Goal: Information Seeking & Learning: Learn about a topic

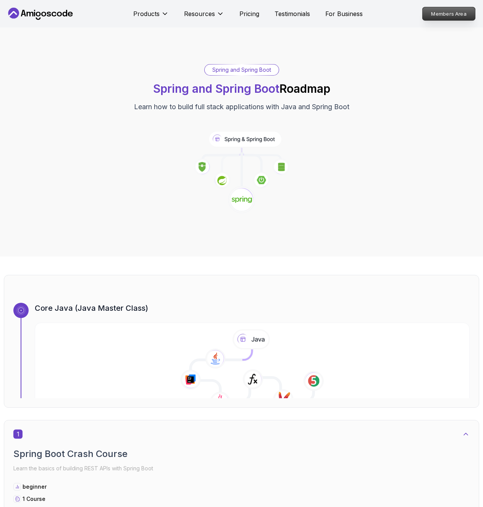
click at [435, 16] on p "Members Area" at bounding box center [449, 13] width 53 height 13
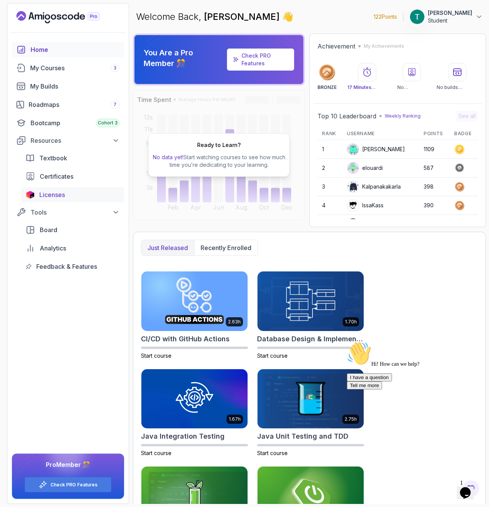
click at [74, 188] on link "Licenses" at bounding box center [72, 194] width 103 height 15
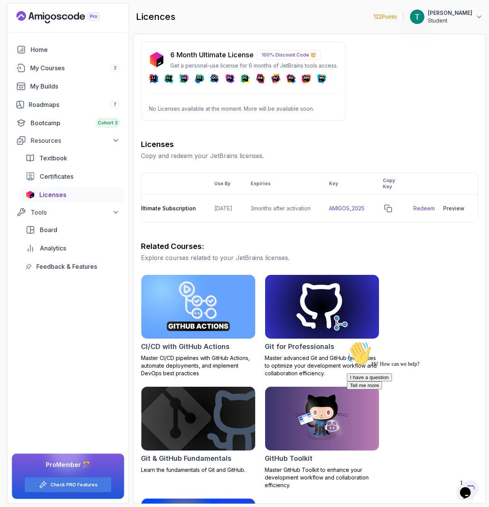
scroll to position [0, 93]
click at [392, 208] on icon "copy-button" at bounding box center [388, 209] width 8 height 8
click at [419, 208] on link "Redeem" at bounding box center [423, 209] width 21 height 8
drag, startPoint x: 261, startPoint y: 221, endPoint x: 226, endPoint y: 222, distance: 35.1
click at [223, 221] on tr "3 Months IntelliJ IDEA Ultimate Subscription 2026-06-12 3 months after activati…" at bounding box center [267, 209] width 420 height 28
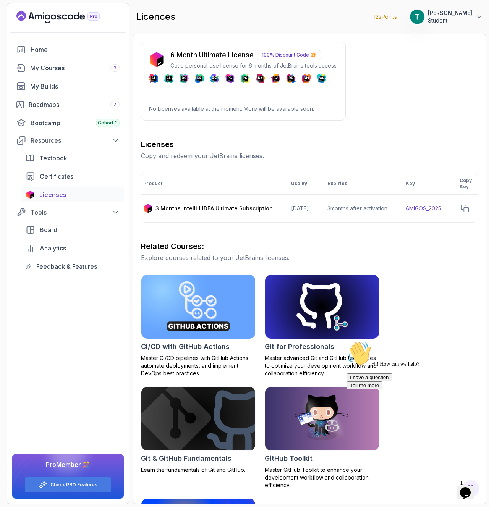
scroll to position [0, 0]
click at [286, 137] on div "6 Month Ultimate License 100% Discount Code 💥 Get a personal-use license for 6 …" at bounding box center [309, 317] width 337 height 551
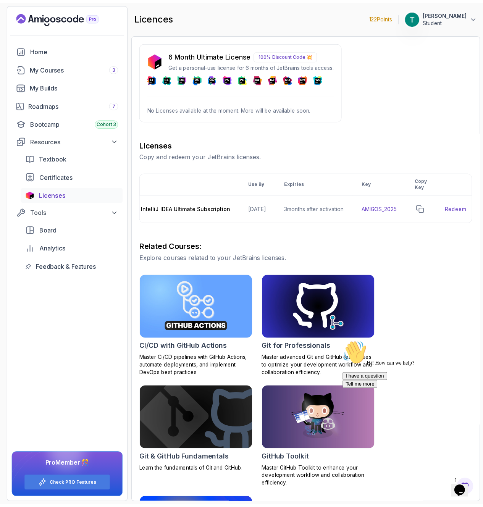
scroll to position [0, 93]
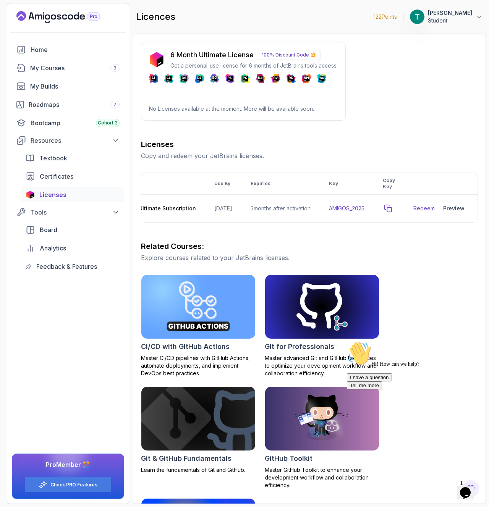
click at [390, 211] on icon "copy-button" at bounding box center [387, 208] width 7 height 7
click at [418, 206] on link "Redeem" at bounding box center [423, 209] width 21 height 8
click at [455, 211] on div "Preview" at bounding box center [453, 209] width 21 height 8
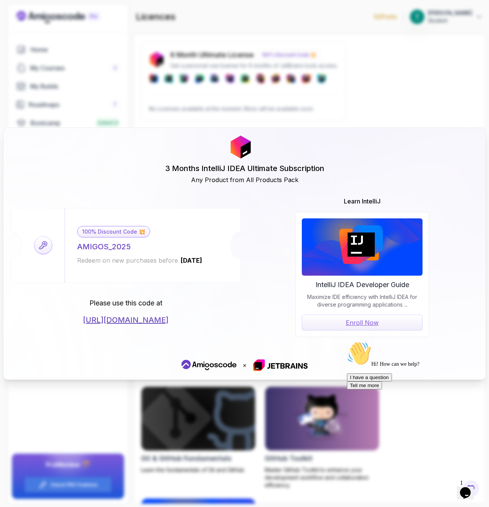
click at [302, 71] on div "3 Months IntelliJ IDEA Ultimate Subscription Any Product from All Products Pack…" at bounding box center [244, 253] width 489 height 507
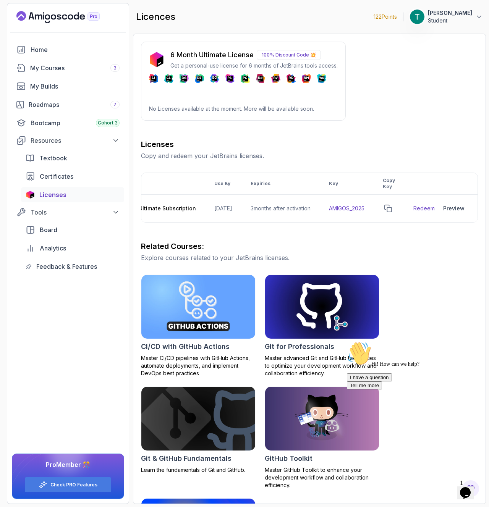
click at [50, 15] on icon "Landing page" at bounding box center [57, 17] width 83 height 12
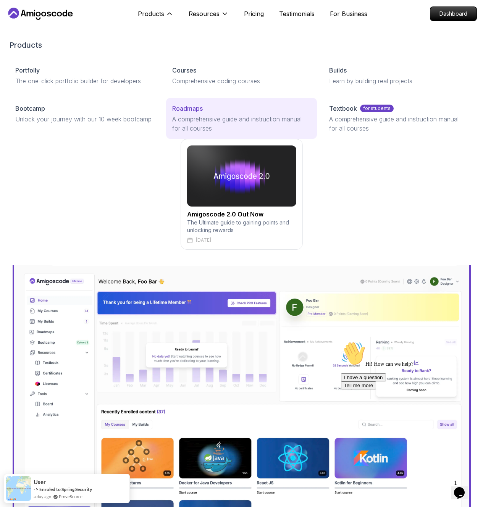
click at [172, 113] on p "Roadmaps" at bounding box center [187, 108] width 31 height 9
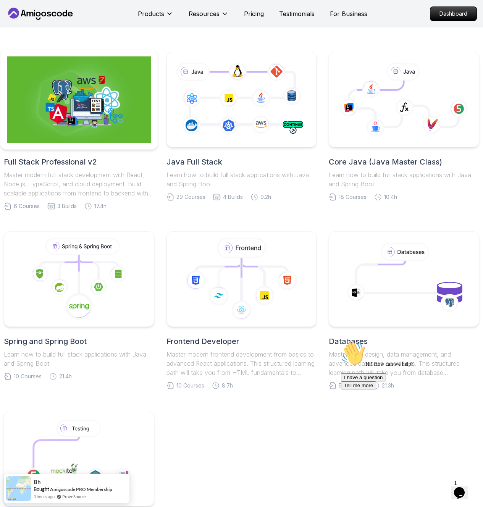
scroll to position [157, 0]
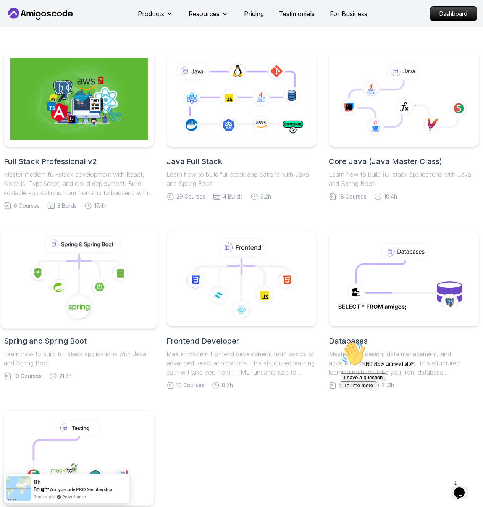
click at [130, 276] on icon at bounding box center [79, 278] width 144 height 87
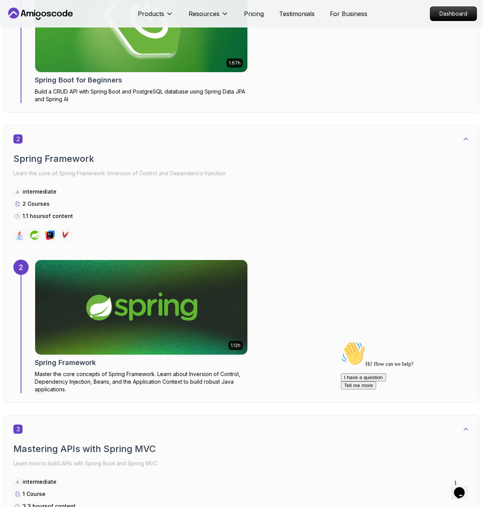
scroll to position [472, 0]
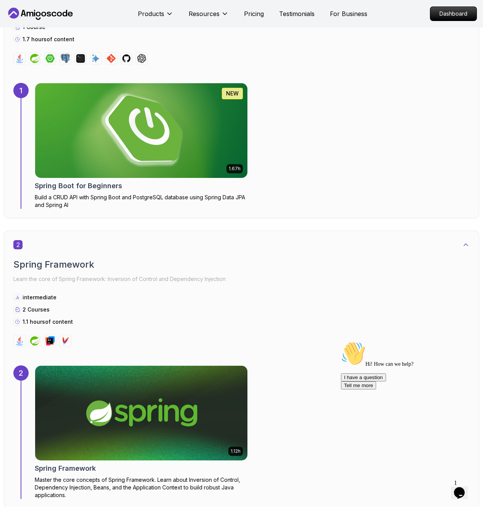
click at [118, 154] on img at bounding box center [141, 130] width 223 height 99
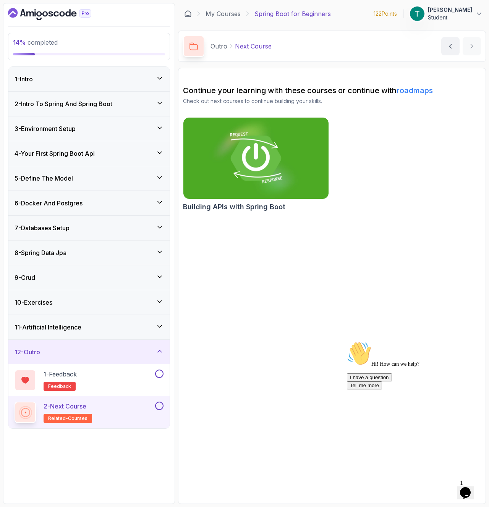
click at [273, 155] on img at bounding box center [256, 158] width 152 height 85
click at [99, 111] on div "2 - Intro To Spring And Spring Boot" at bounding box center [88, 104] width 161 height 24
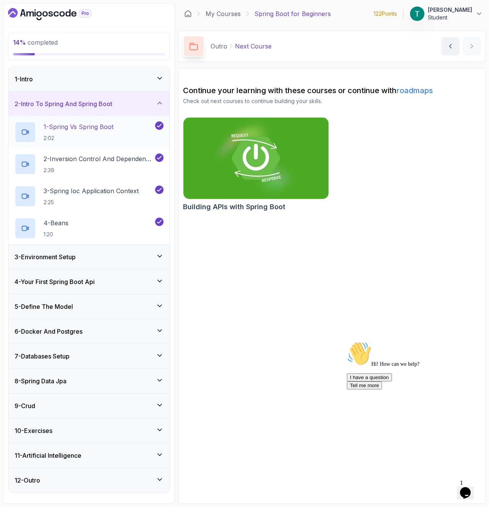
click at [107, 127] on p "1 - Spring Vs Spring Boot" at bounding box center [79, 126] width 70 height 9
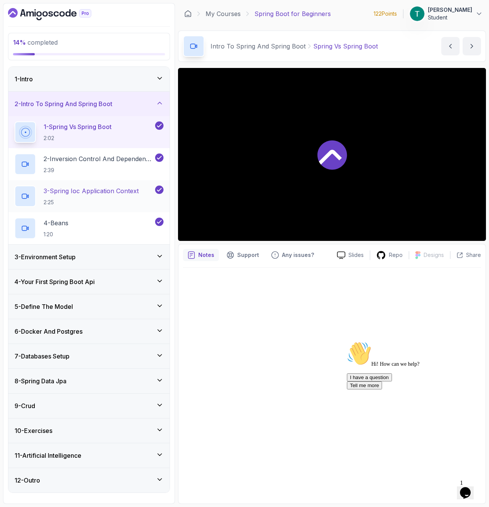
drag, startPoint x: 112, startPoint y: 159, endPoint x: 112, endPoint y: 181, distance: 22.5
click at [112, 160] on p "2 - Inversion Control And Dependency Injection" at bounding box center [99, 158] width 110 height 9
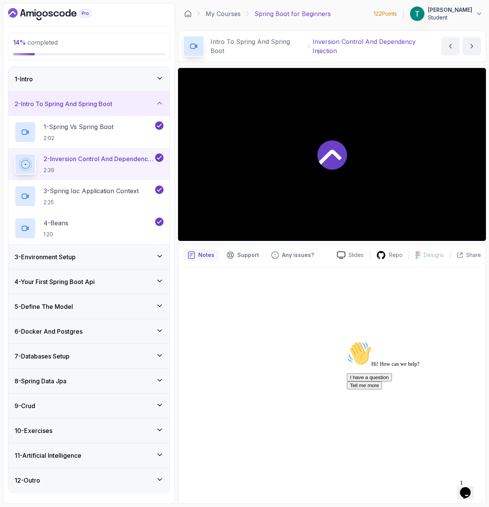
click at [90, 250] on div "3 - Environment Setup" at bounding box center [88, 257] width 161 height 24
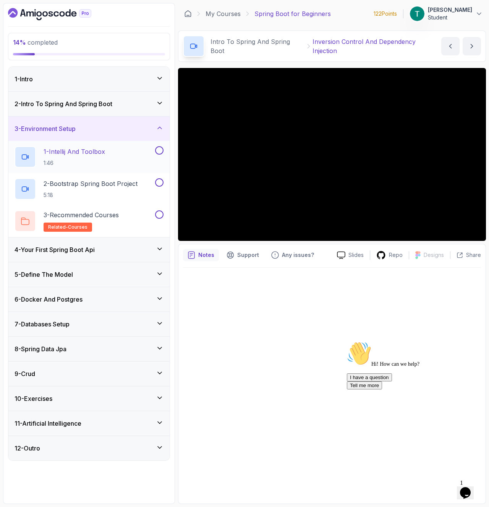
click at [87, 169] on div "1 - Intellij And Toolbox 1:46" at bounding box center [88, 157] width 161 height 32
click at [94, 153] on p "1 - Intellij And Toolbox" at bounding box center [74, 151] width 61 height 9
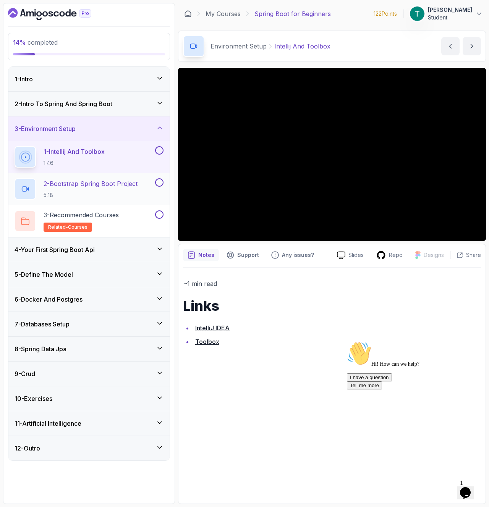
click at [84, 179] on p "2 - Bootstrap Spring Boot Project" at bounding box center [91, 183] width 94 height 9
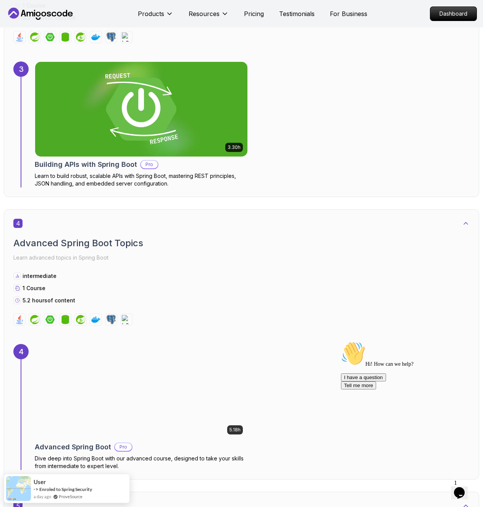
scroll to position [1088, 0]
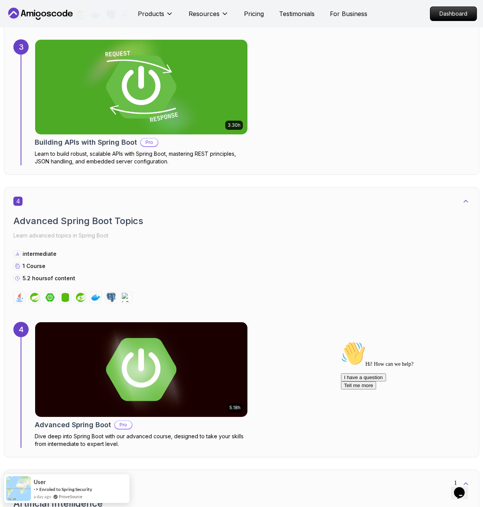
click at [245, 259] on div "intermediate 1 Course 5.2 hours of content" at bounding box center [241, 266] width 456 height 32
click at [259, 238] on div "4 Advanced Spring Boot Topics Learn advanced topics in Spring Boot intermediate…" at bounding box center [241, 250] width 456 height 107
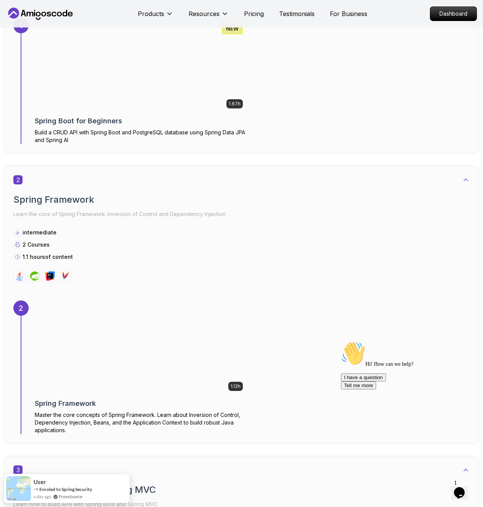
scroll to position [555, 0]
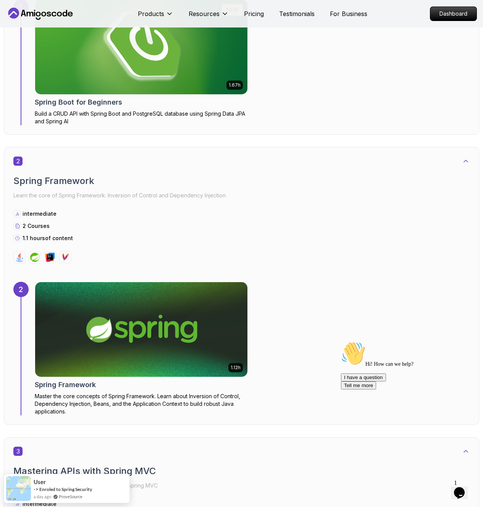
click at [219, 149] on div "2 Spring Framework Learn the core of Spring Framework: Inversion of Control and…" at bounding box center [241, 286] width 475 height 278
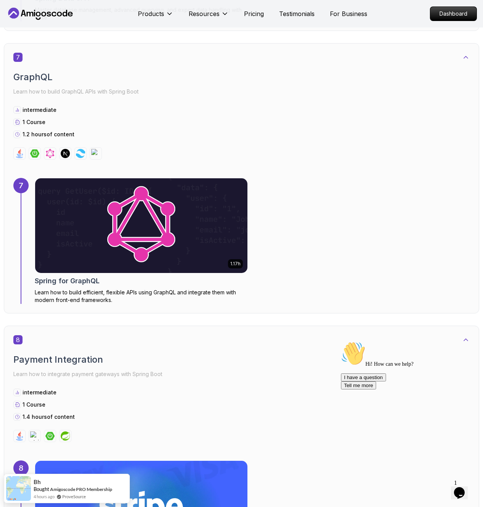
scroll to position [1924, 0]
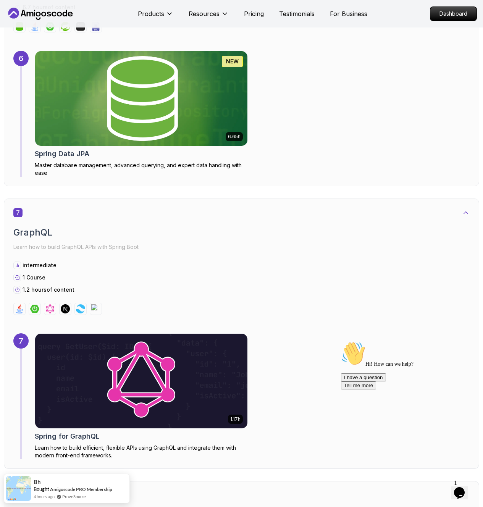
click at [181, 80] on img at bounding box center [141, 98] width 223 height 99
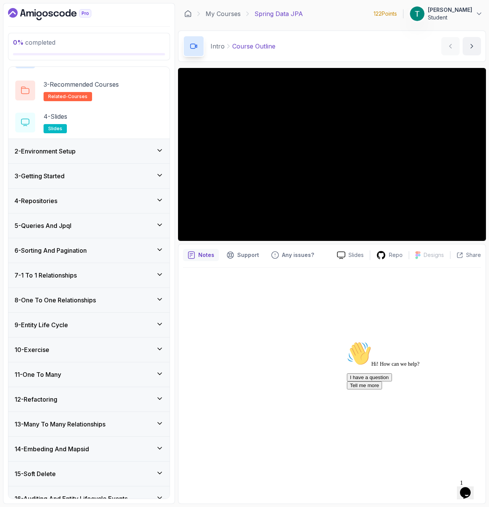
scroll to position [104, 0]
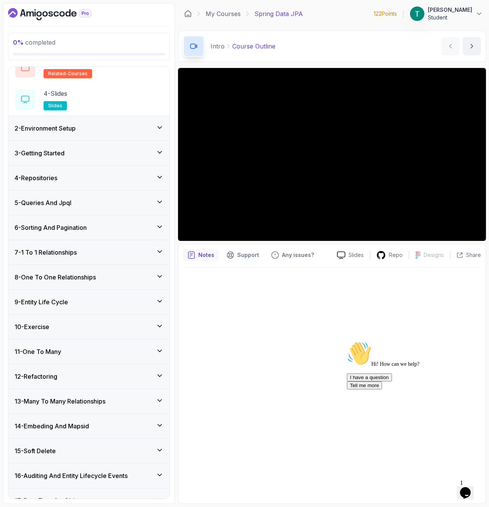
click at [89, 201] on div "5 - Queries And Jpql" at bounding box center [89, 202] width 149 height 9
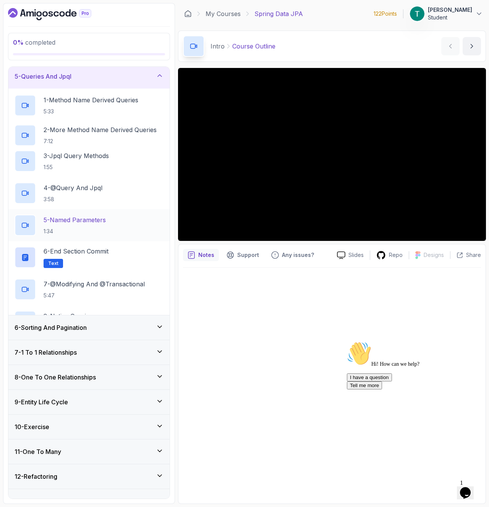
scroll to position [89, 0]
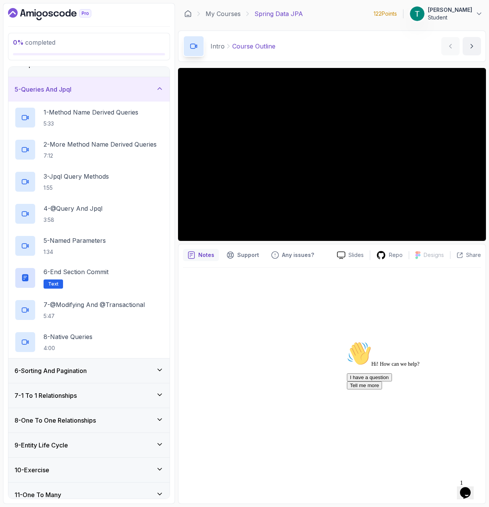
click at [118, 372] on div "6 - Sorting And Pagination" at bounding box center [89, 370] width 149 height 9
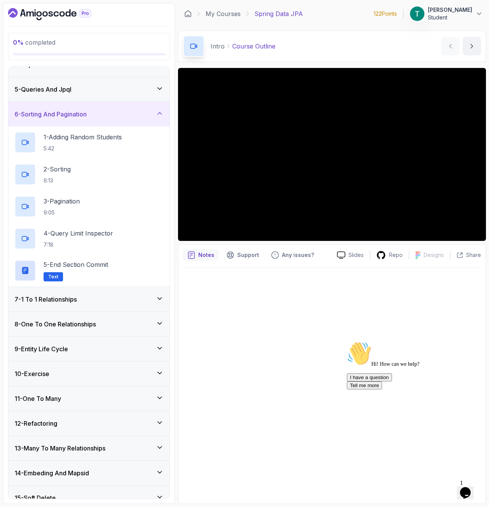
click at [129, 292] on div "7 - 1 To 1 Relationships" at bounding box center [88, 299] width 161 height 24
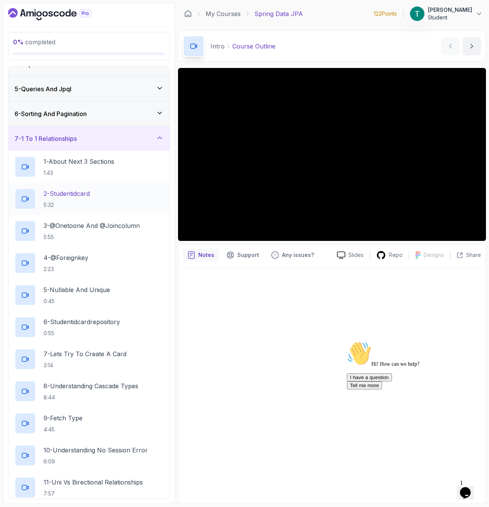
click at [99, 195] on div "2 - Studentidcard 5:32" at bounding box center [89, 198] width 149 height 21
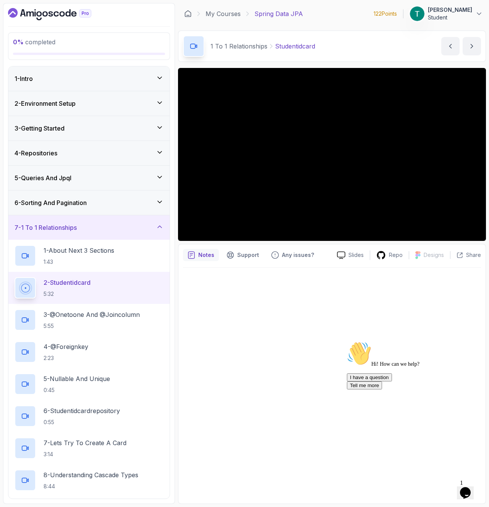
click at [81, 102] on div "2 - Environment Setup" at bounding box center [89, 103] width 149 height 9
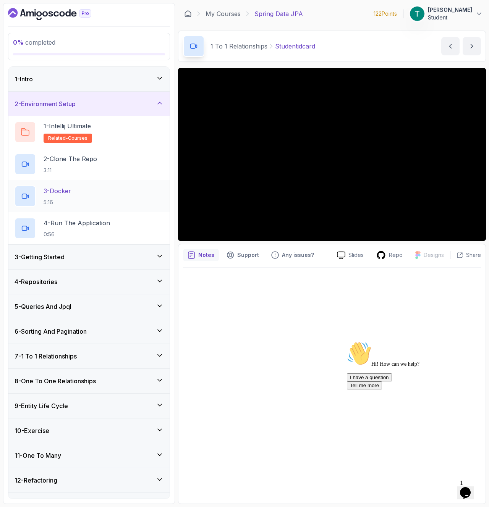
click at [99, 206] on div "3 - Docker 5:16" at bounding box center [89, 195] width 149 height 21
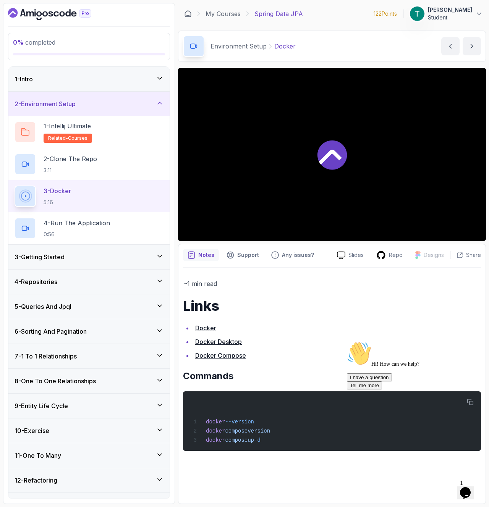
click at [104, 259] on div "3 - Getting Started" at bounding box center [89, 256] width 149 height 9
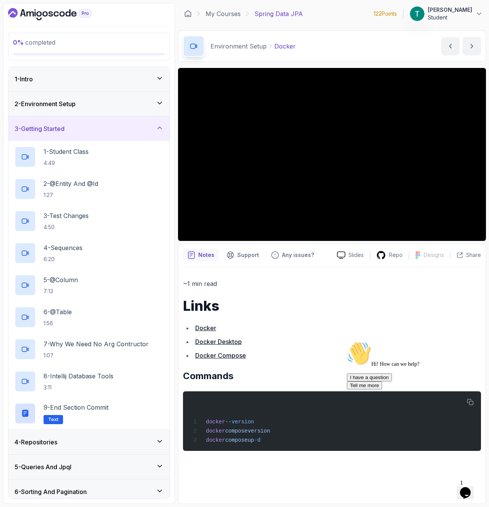
click at [83, 99] on div "2 - Environment Setup" at bounding box center [89, 103] width 149 height 9
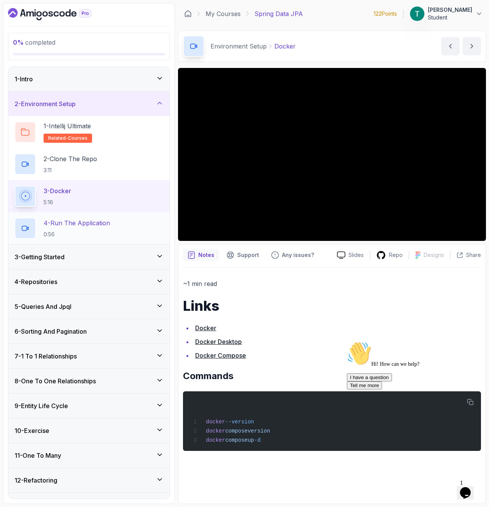
click at [69, 238] on p "0:56" at bounding box center [77, 235] width 66 height 8
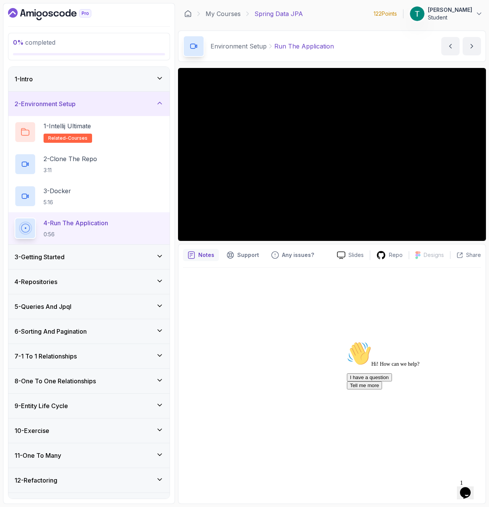
click at [305, 300] on div at bounding box center [332, 383] width 298 height 231
click at [82, 201] on div "3 - Docker 5:16" at bounding box center [89, 195] width 149 height 21
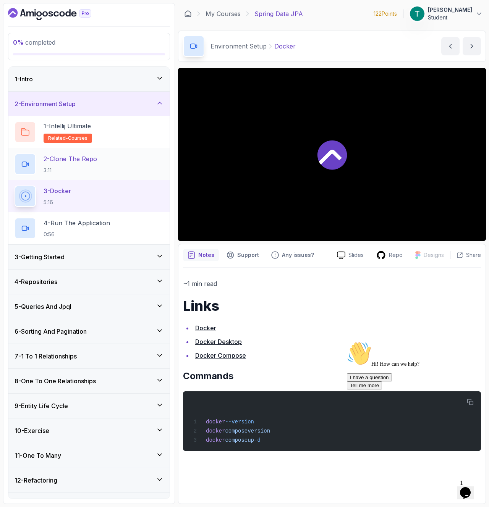
click at [79, 167] on p "3:11" at bounding box center [70, 170] width 53 height 8
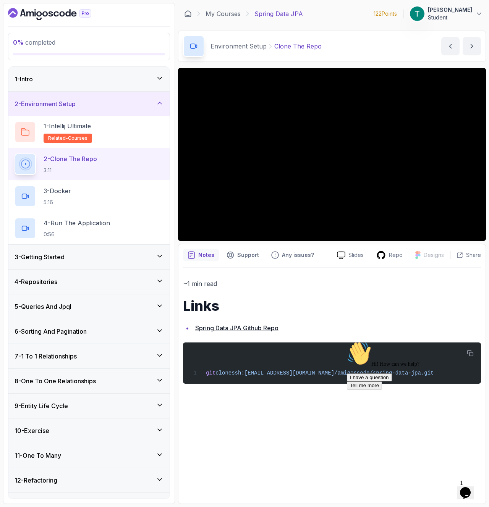
click at [90, 76] on div "1 - Intro" at bounding box center [89, 78] width 149 height 9
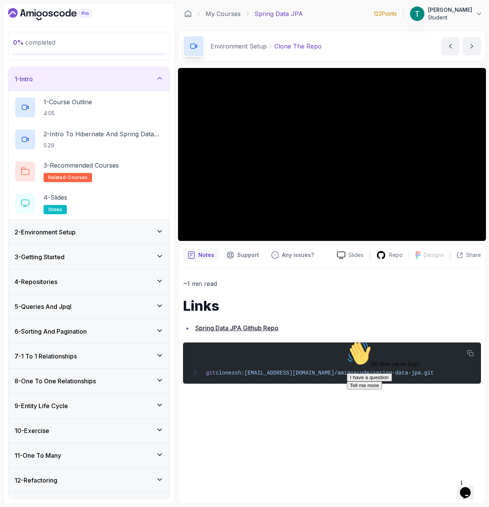
click at [103, 70] on div "1 - Intro" at bounding box center [88, 79] width 161 height 24
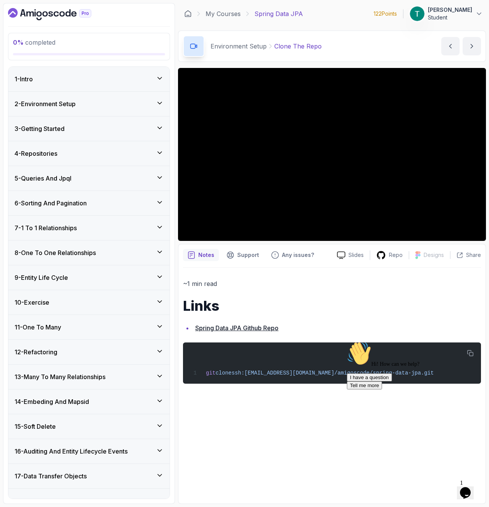
click at [95, 111] on div "2 - Environment Setup" at bounding box center [88, 104] width 161 height 24
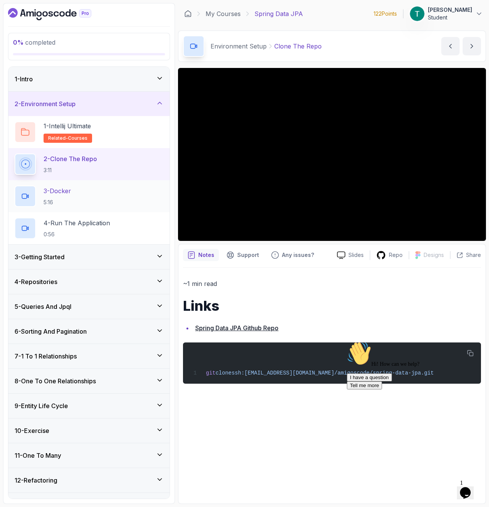
click at [53, 191] on p "3 - Docker" at bounding box center [57, 190] width 27 height 9
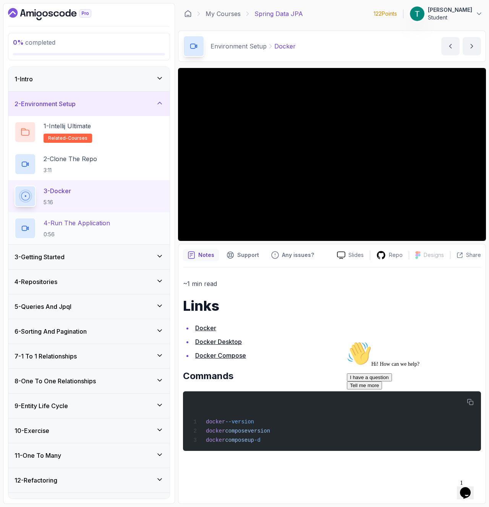
click at [127, 223] on div "4 - Run The Application 0:56" at bounding box center [89, 228] width 149 height 21
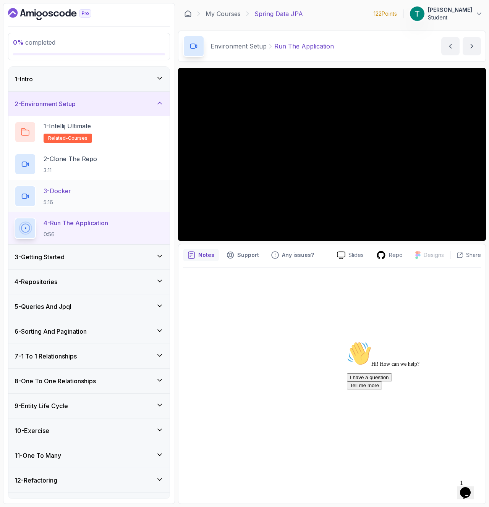
click at [80, 208] on div "3 - Docker 5:16" at bounding box center [88, 196] width 161 height 32
click at [81, 196] on div "3 - Docker 5:16" at bounding box center [89, 195] width 149 height 21
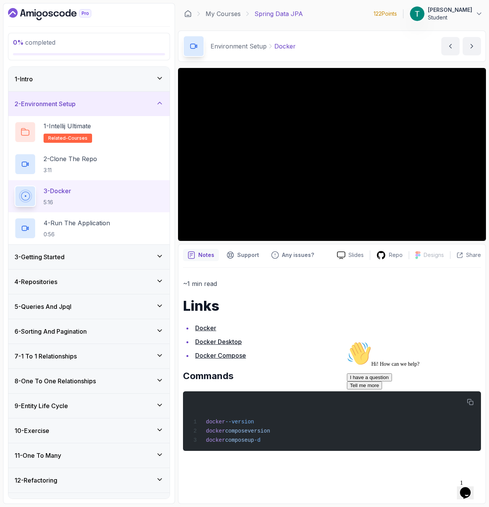
click at [112, 255] on div "3 - Getting Started" at bounding box center [89, 256] width 149 height 9
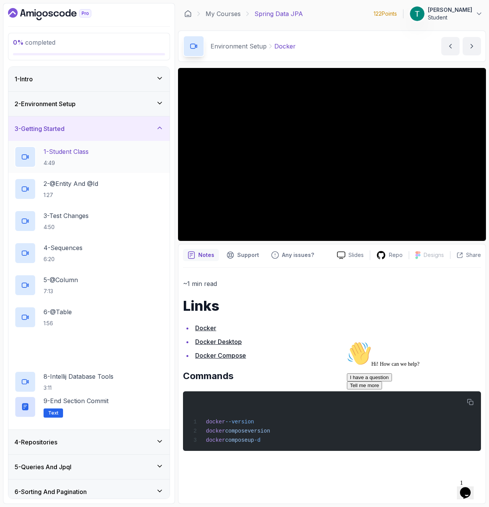
click at [79, 158] on h2 "1 - Student Class 4:49" at bounding box center [66, 157] width 45 height 20
